Goal: Find contact information: Obtain details needed to contact an individual or organization

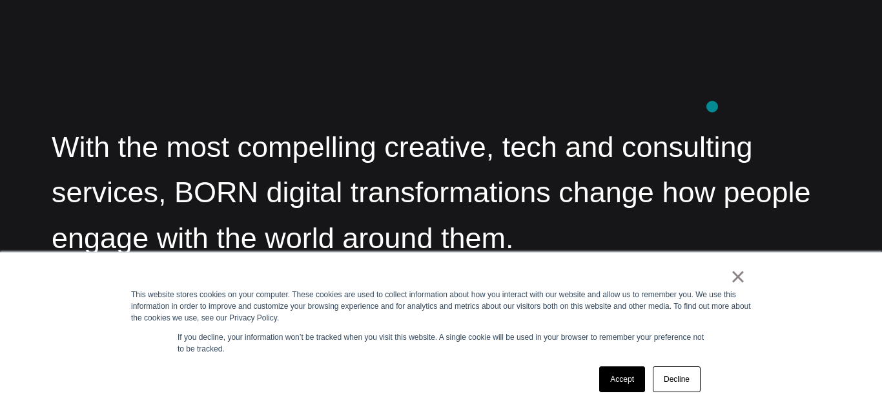
scroll to position [1335, 0]
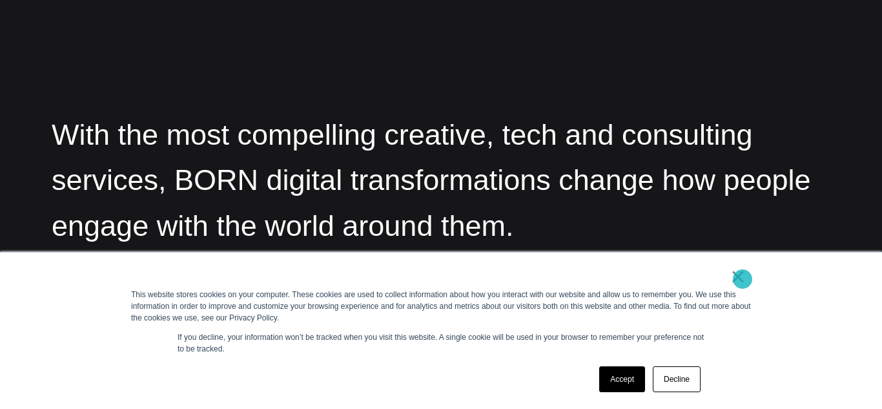
click at [743, 279] on link "×" at bounding box center [737, 277] width 15 height 12
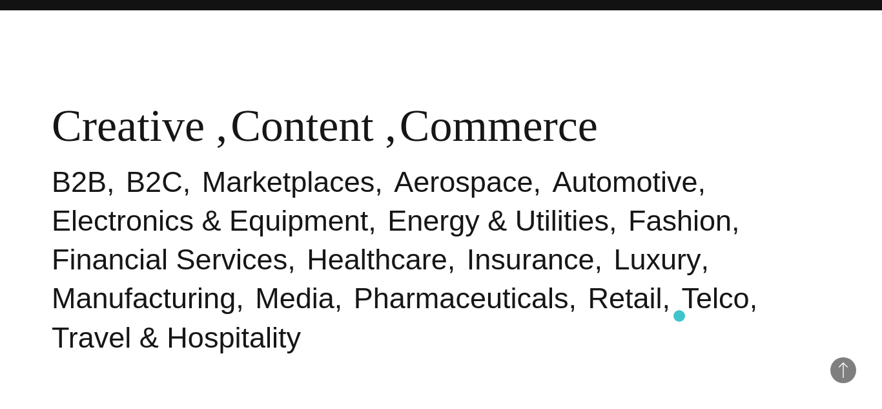
scroll to position [0, 0]
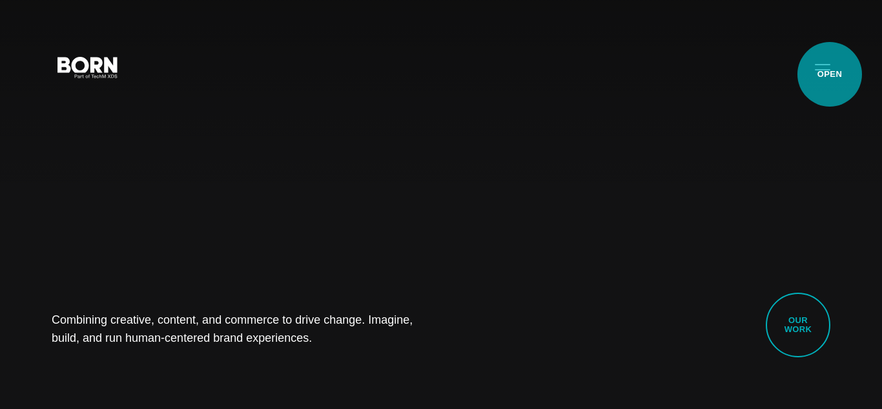
click at [830, 74] on button "Primary Menu" at bounding box center [822, 66] width 31 height 27
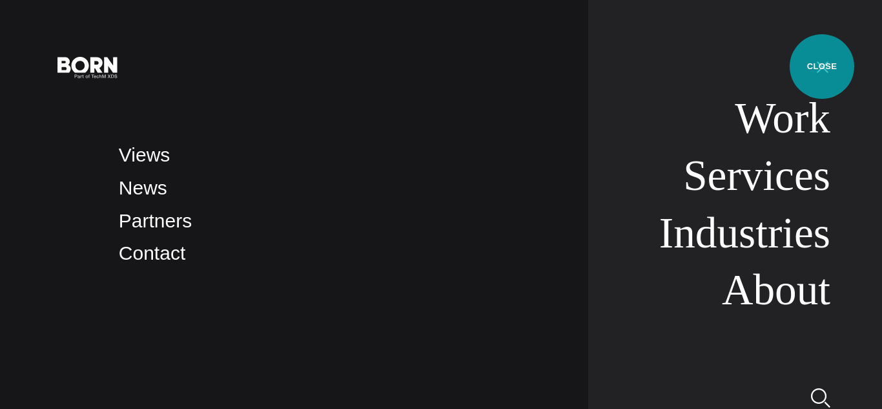
click at [822, 67] on button "Primary Menu" at bounding box center [822, 66] width 31 height 27
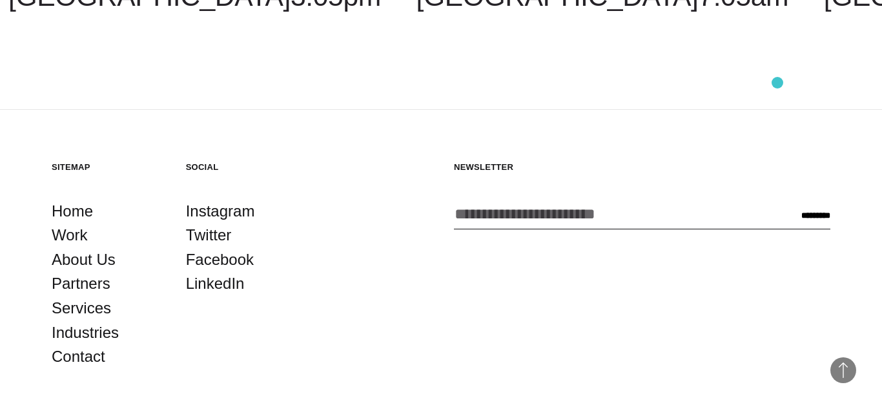
scroll to position [3119, 0]
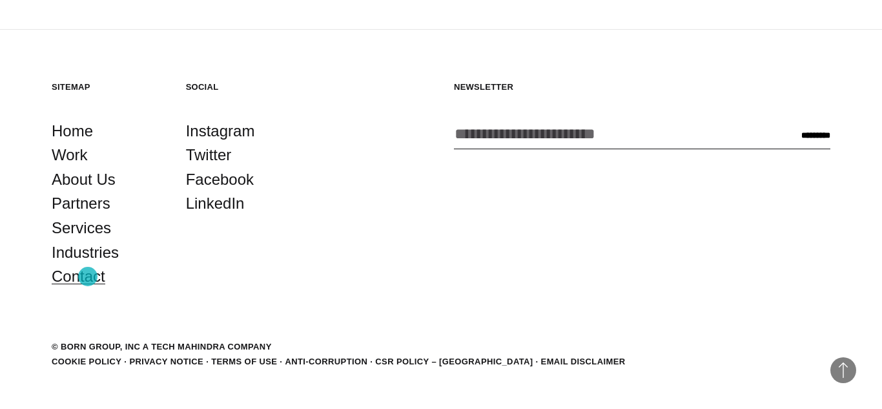
click at [88, 276] on link "Contact" at bounding box center [79, 276] width 54 height 25
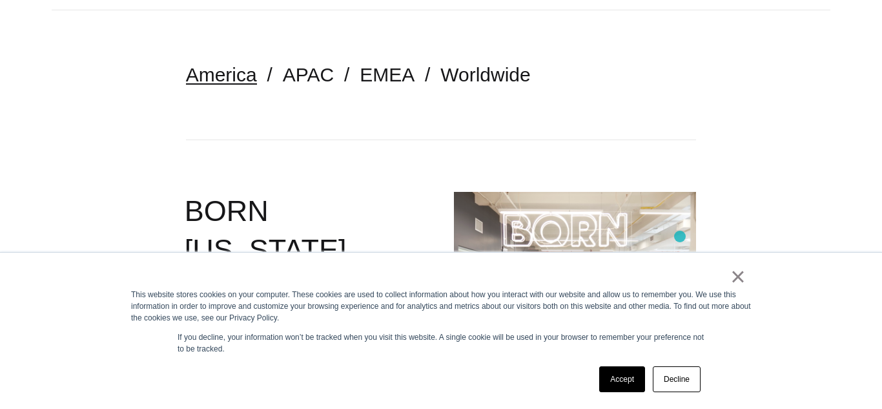
scroll to position [334, 0]
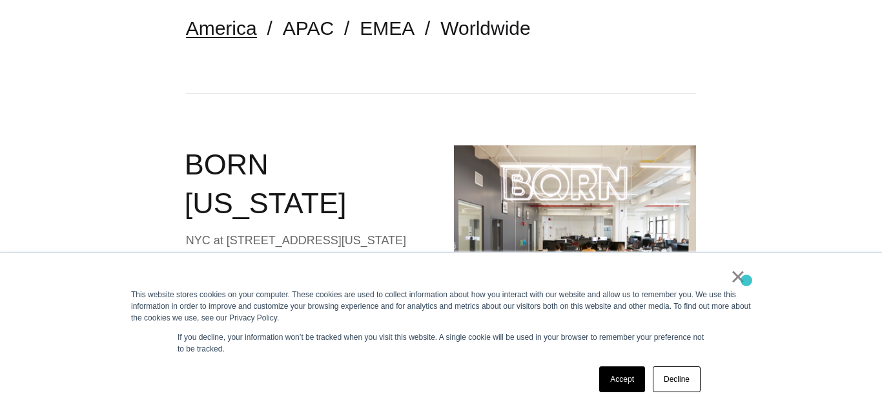
click at [746, 280] on div "× This website stores cookies on your computer. These cookies are used to colle…" at bounding box center [441, 330] width 646 height 156
click at [741, 274] on link "×" at bounding box center [737, 277] width 15 height 12
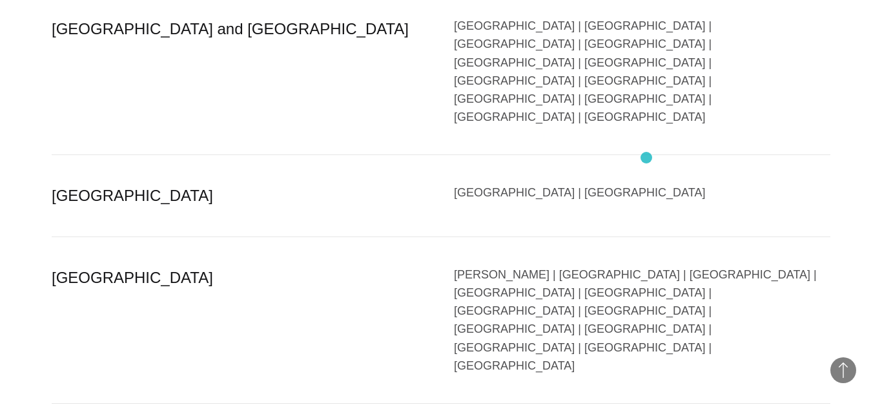
scroll to position [2754, 0]
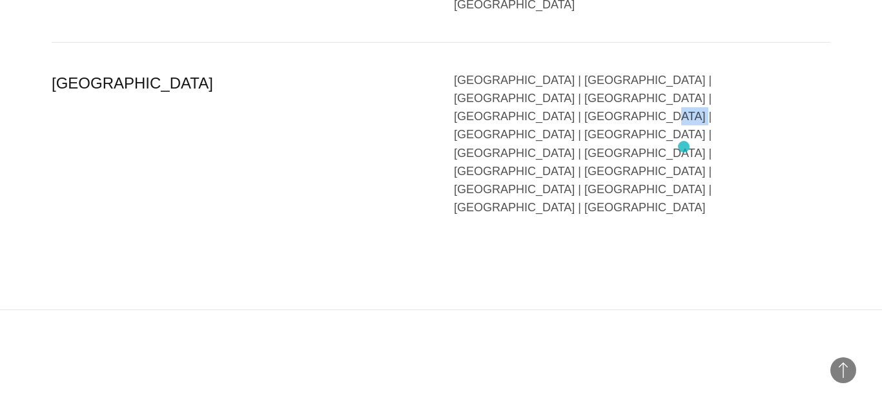
scroll to position [3271, 0]
